Goal: Information Seeking & Learning: Learn about a topic

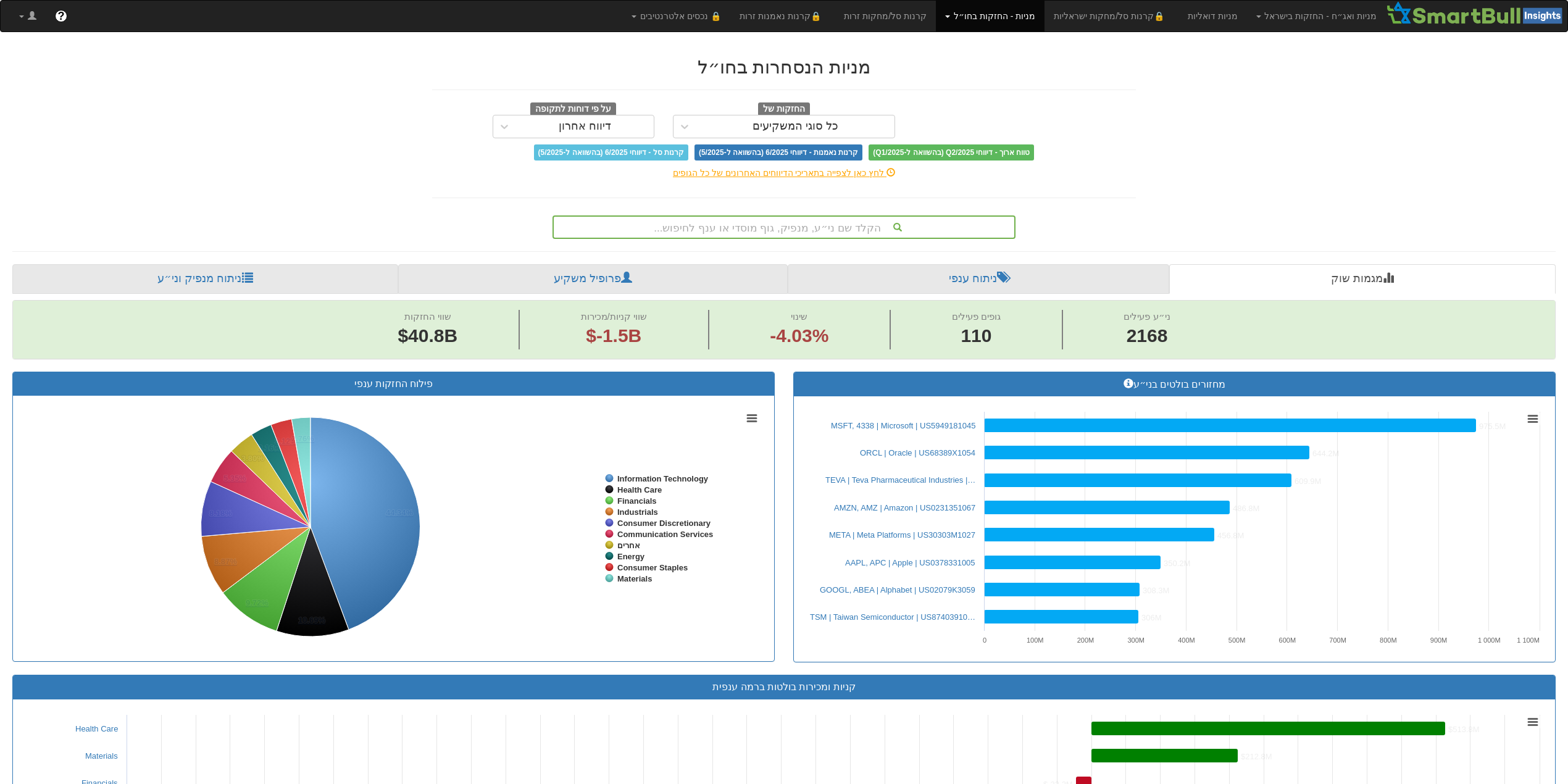
scroll to position [0, 10208]
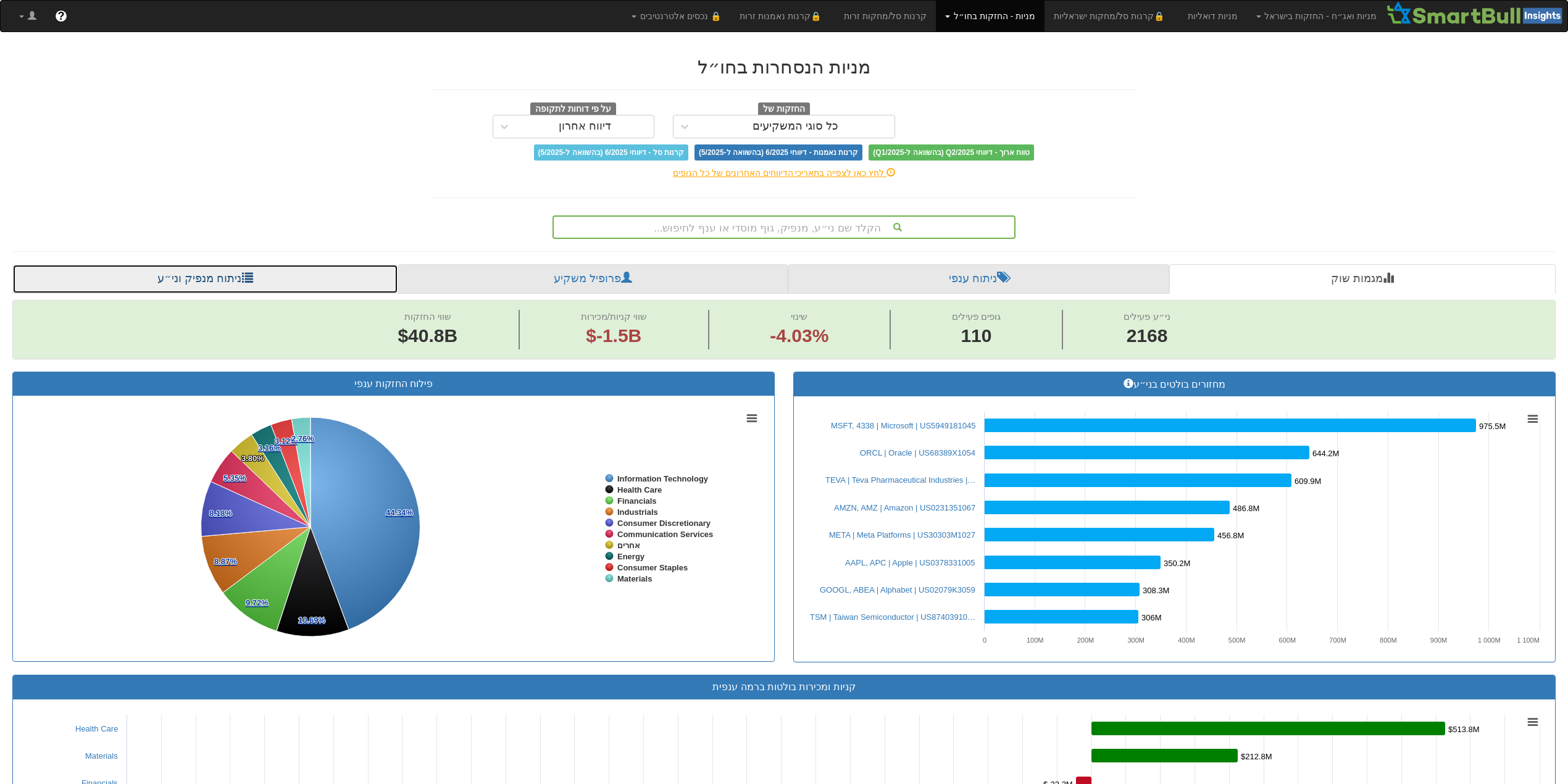
click at [198, 282] on link "ניתוח מנפיק וני״ע" at bounding box center [205, 279] width 386 height 30
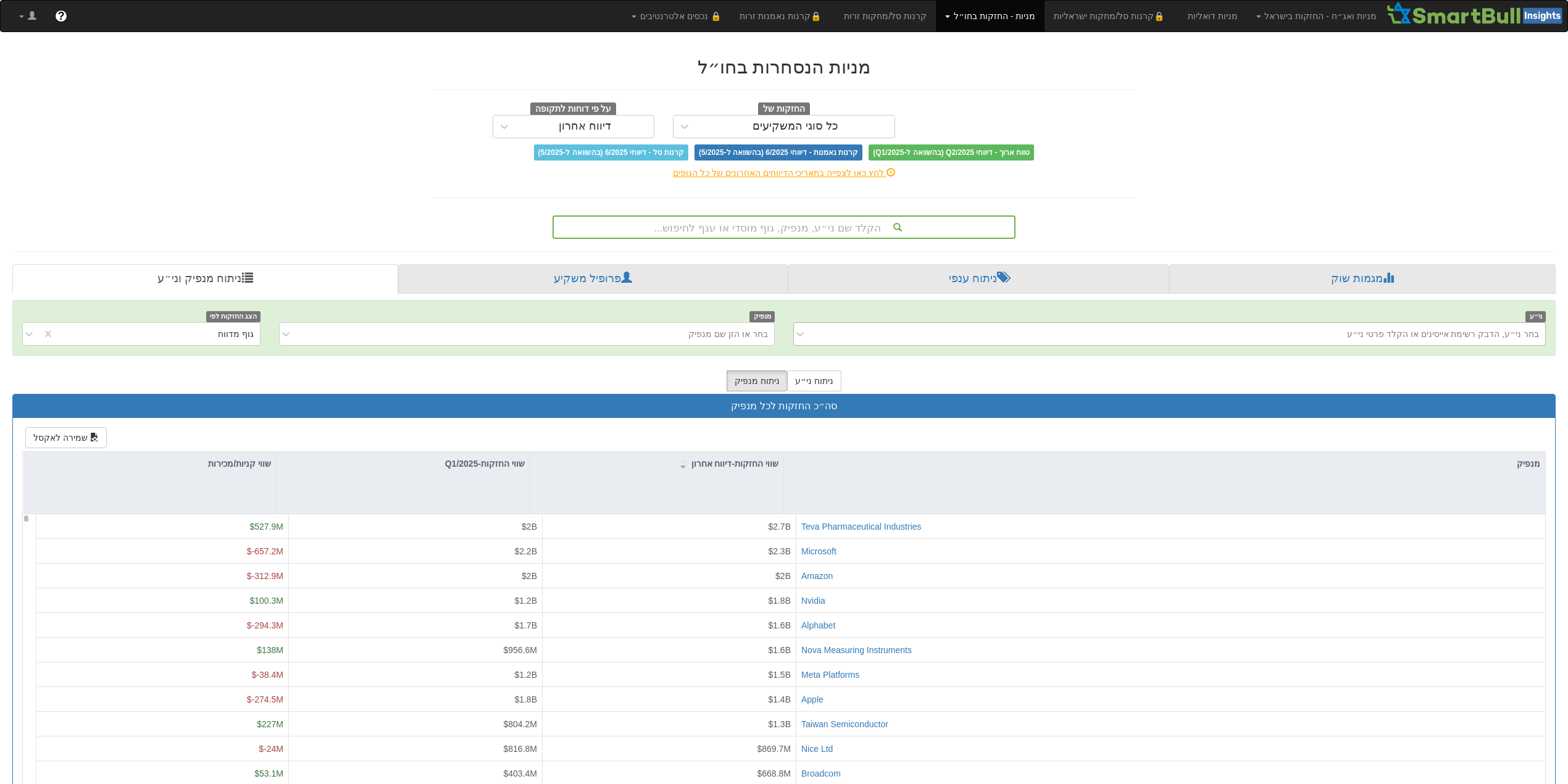
click at [1319, 338] on div "בחר ני״ע, הדבק רשימת אייסינים או הקלד פרטי ני״ע" at bounding box center [1179, 334] width 732 height 20
type input "פכק"
click at [1319, 338] on div "בחר ני״ע, הדבק רשימת אייסינים או הקלד פרטי ני״ע" at bounding box center [1179, 334] width 732 height 20
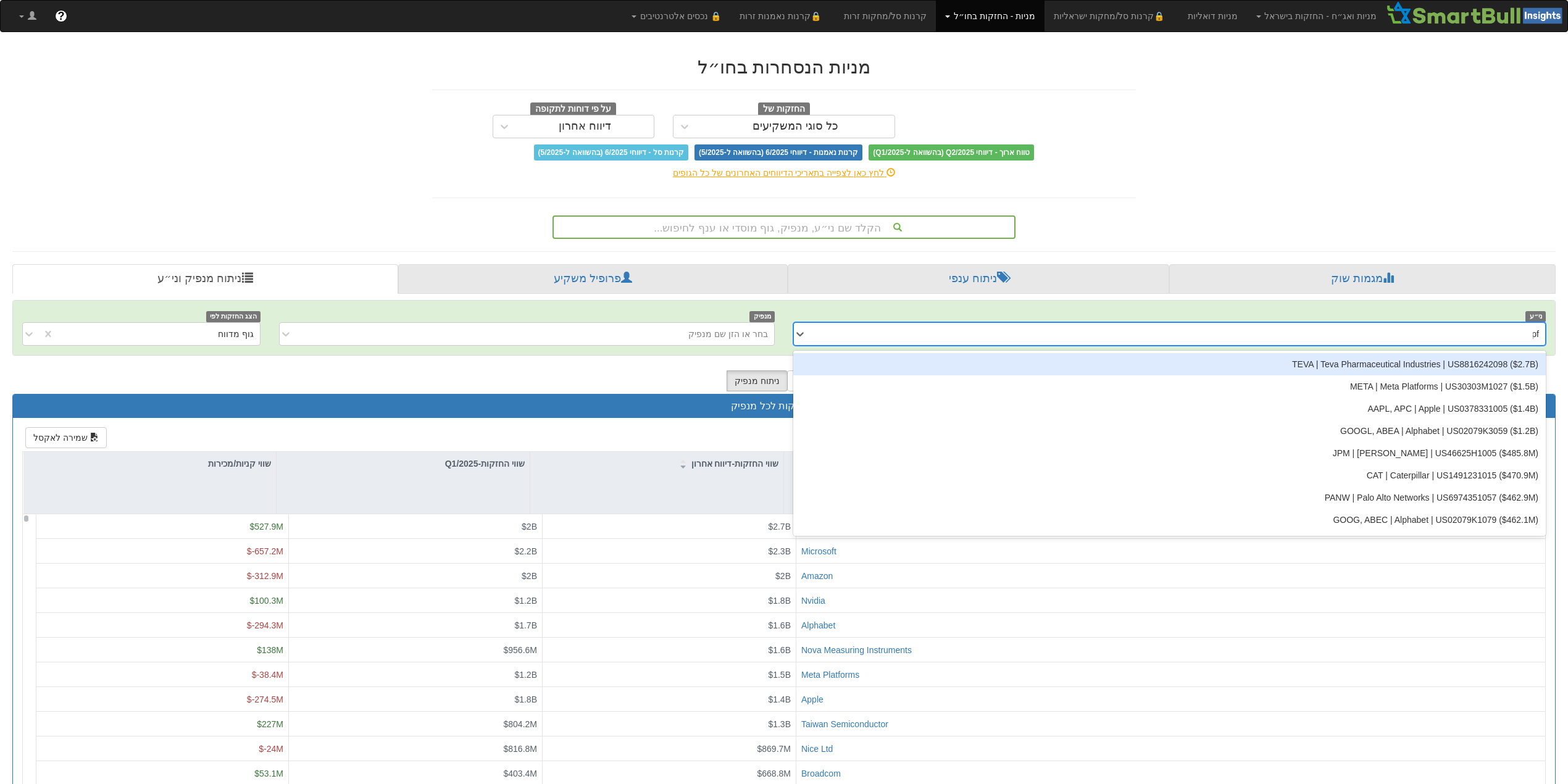
type input "pfe"
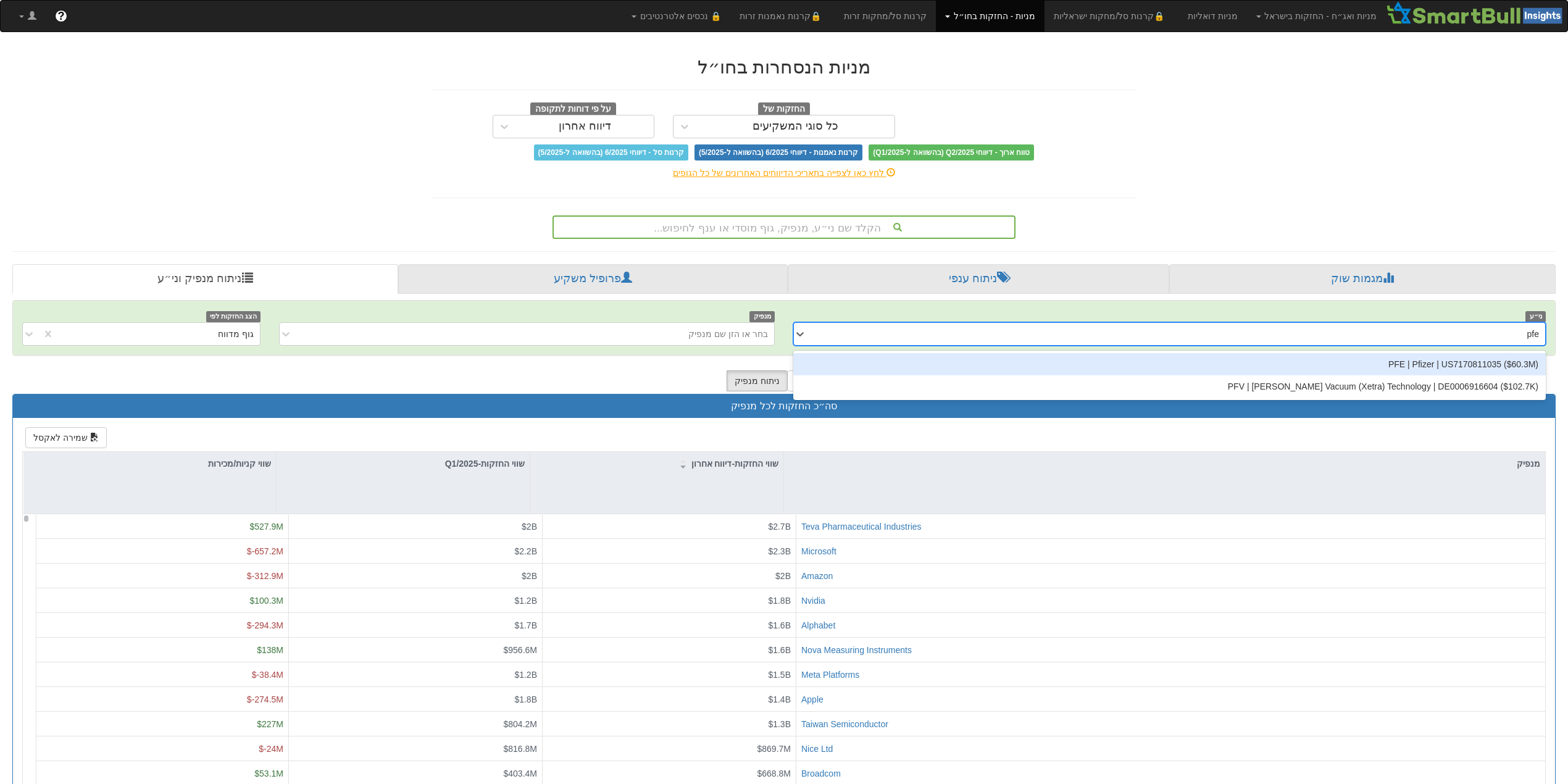
click at [1475, 370] on div "PFE | Pfizer | US7170811035 ‎($60.3M‎)‎" at bounding box center [1170, 364] width 752 height 22
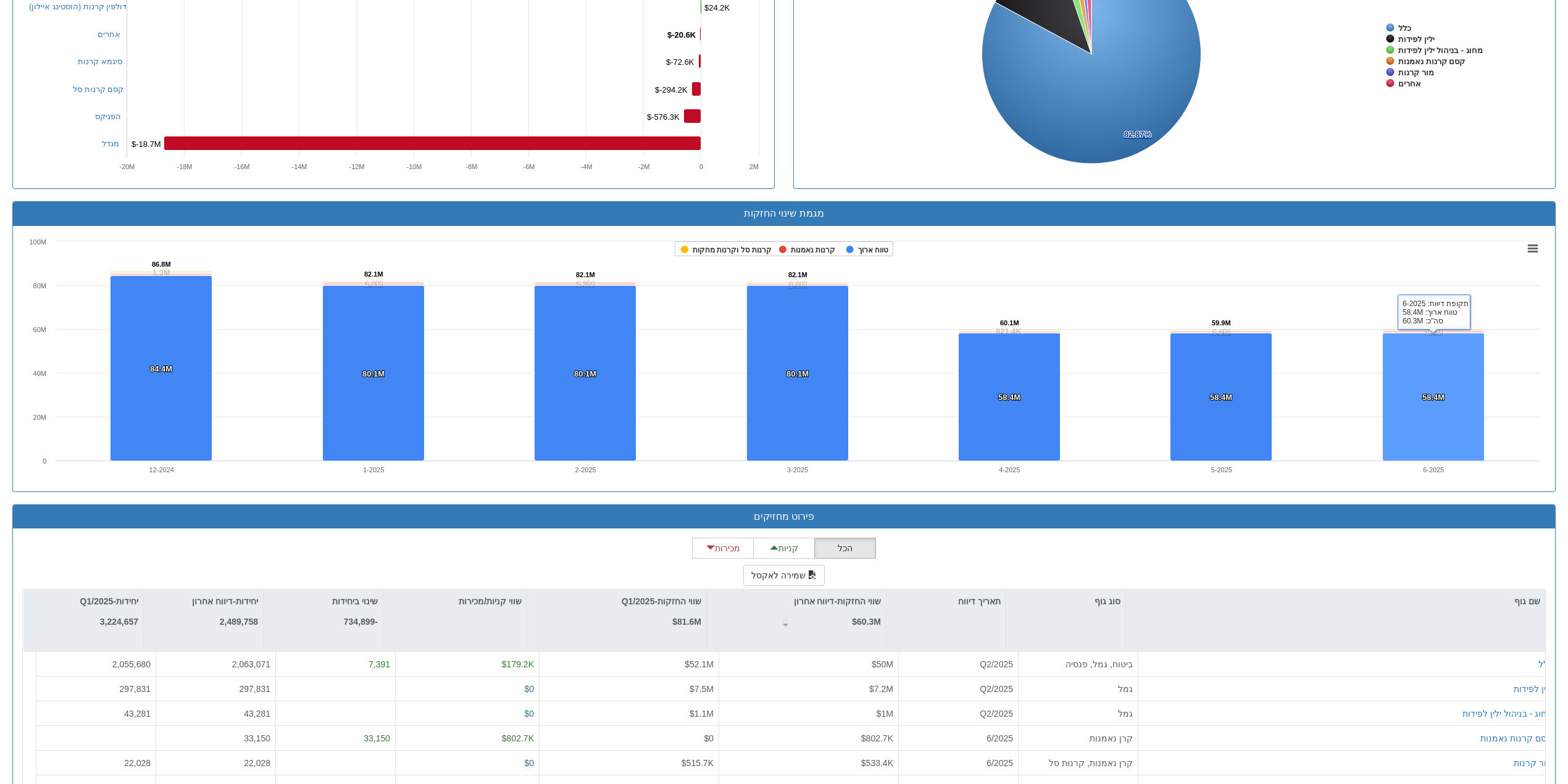
scroll to position [680, 0]
